Goal: Transaction & Acquisition: Purchase product/service

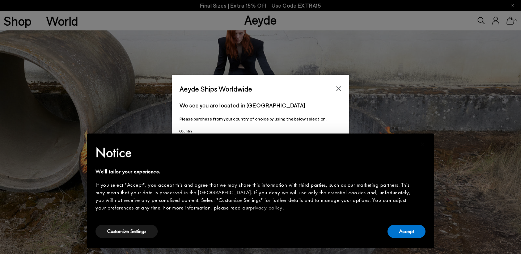
scroll to position [45, 0]
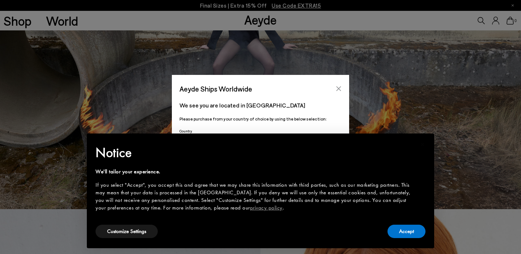
click at [339, 89] on icon "Close" at bounding box center [339, 89] width 6 height 6
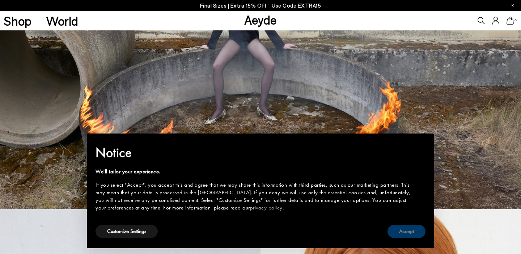
click at [407, 231] on button "Accept" at bounding box center [407, 231] width 38 height 13
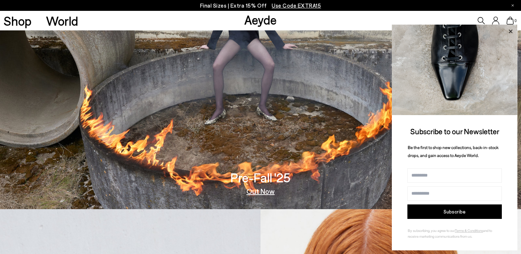
click at [513, 29] on icon at bounding box center [510, 31] width 9 height 9
click at [510, 30] on icon at bounding box center [511, 31] width 4 height 4
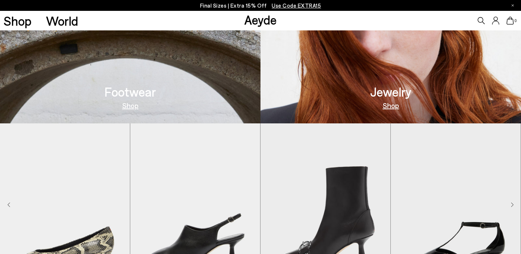
scroll to position [0, 0]
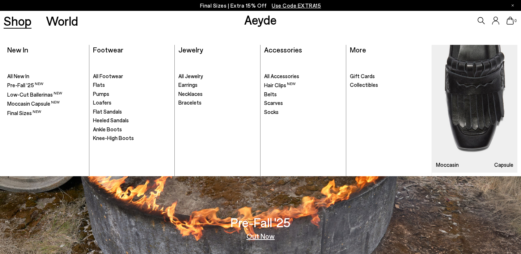
click at [19, 18] on link "Shop" at bounding box center [18, 20] width 28 height 13
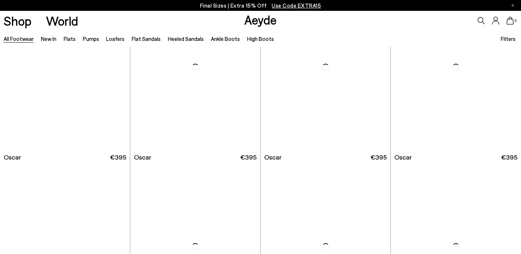
scroll to position [961, 0]
